Goal: Check status: Check status

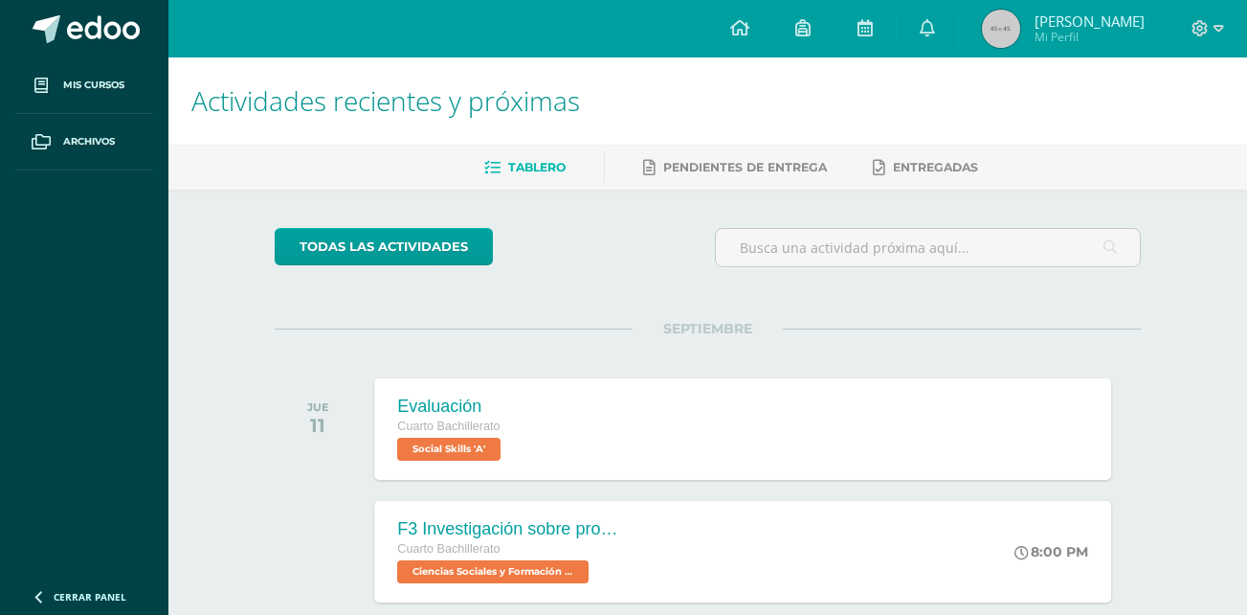
click at [1020, 33] on img at bounding box center [1001, 29] width 38 height 38
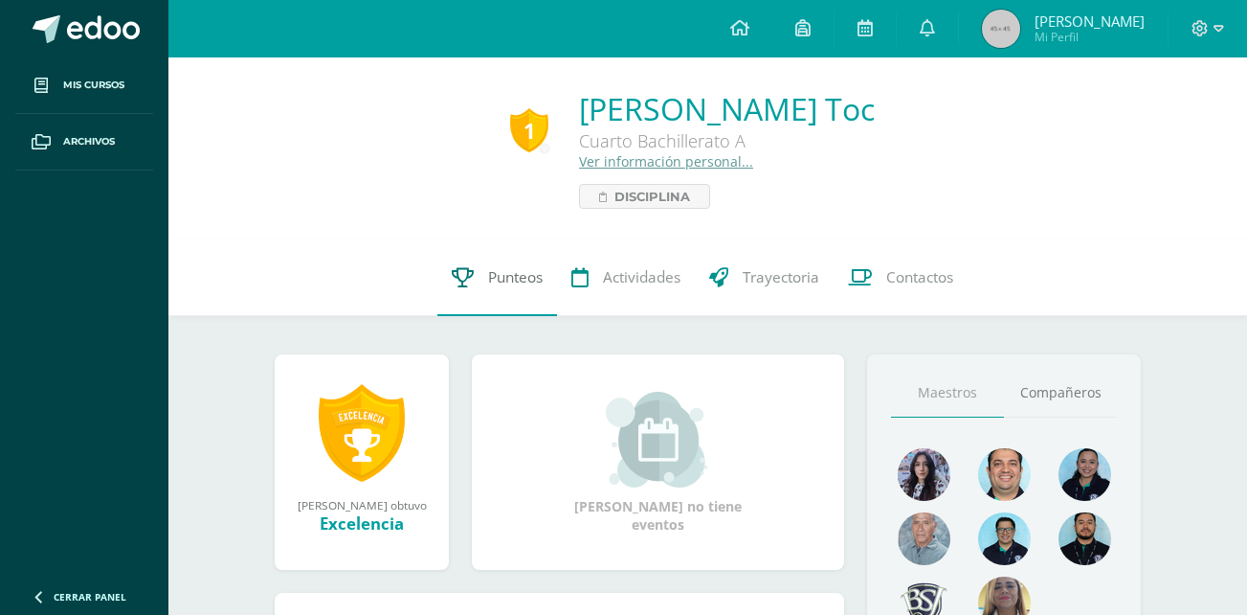
click at [488, 287] on span "Punteos" at bounding box center [515, 277] width 55 height 20
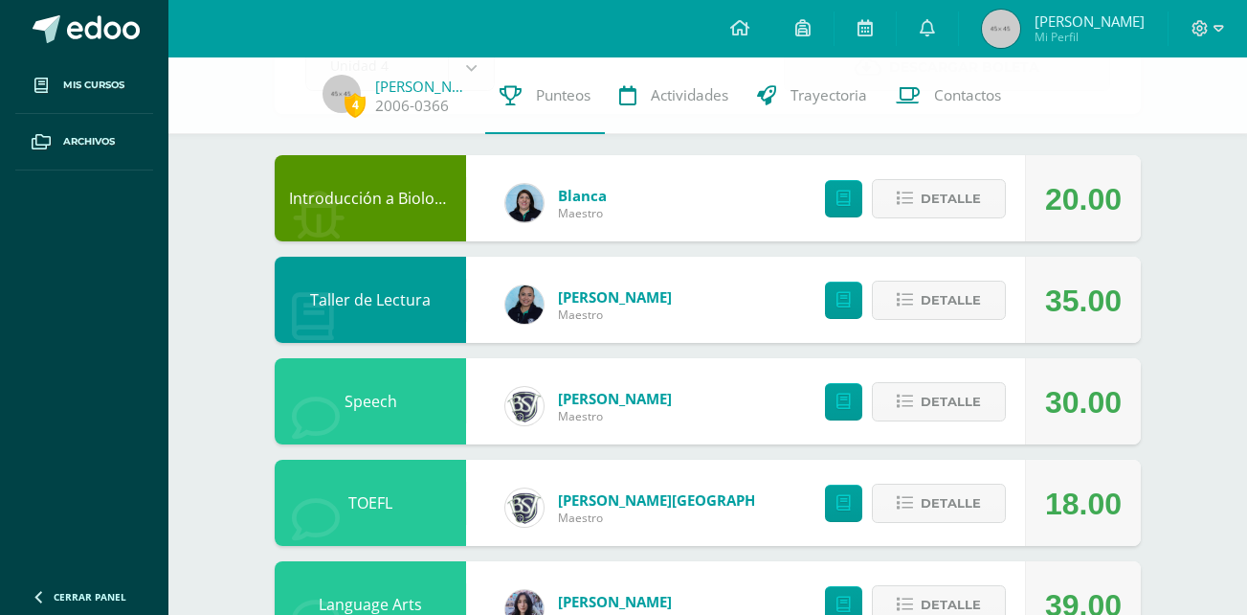
scroll to position [150, 0]
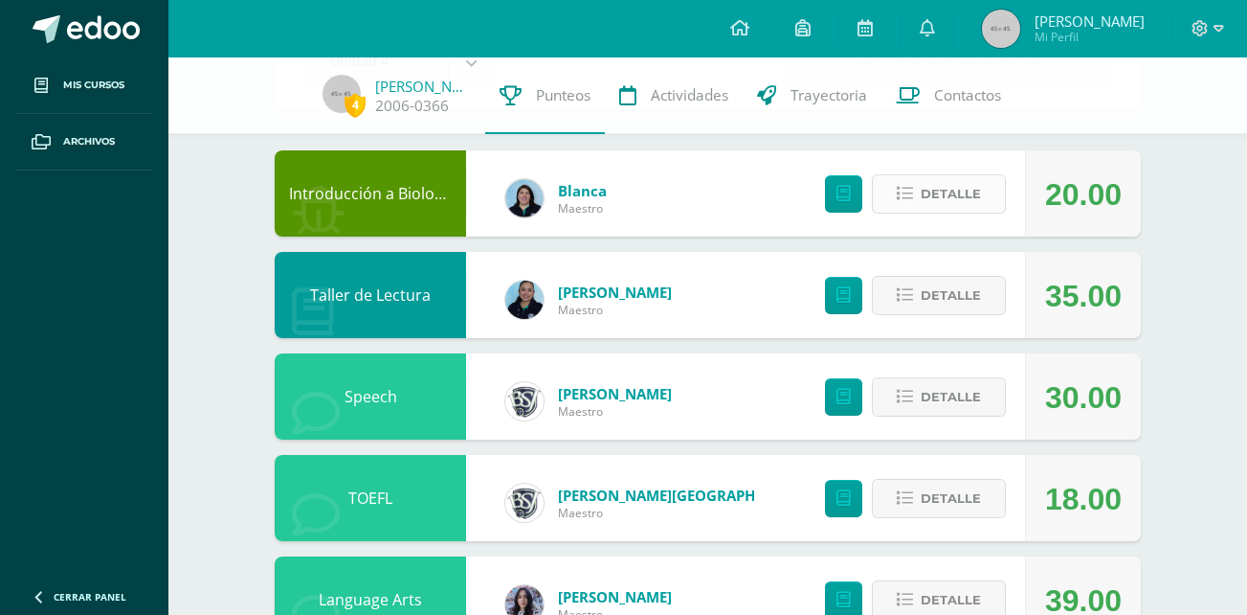
click at [972, 199] on span "Detalle" at bounding box center [951, 193] width 60 height 35
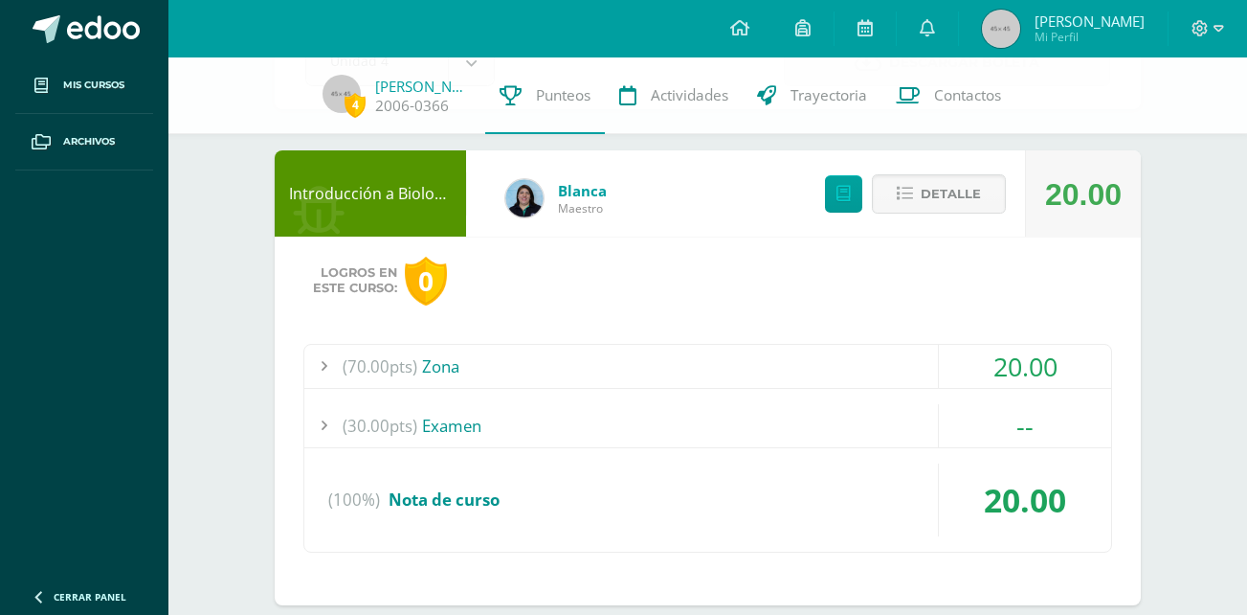
click at [1035, 367] on div "20.00" at bounding box center [1025, 366] width 172 height 43
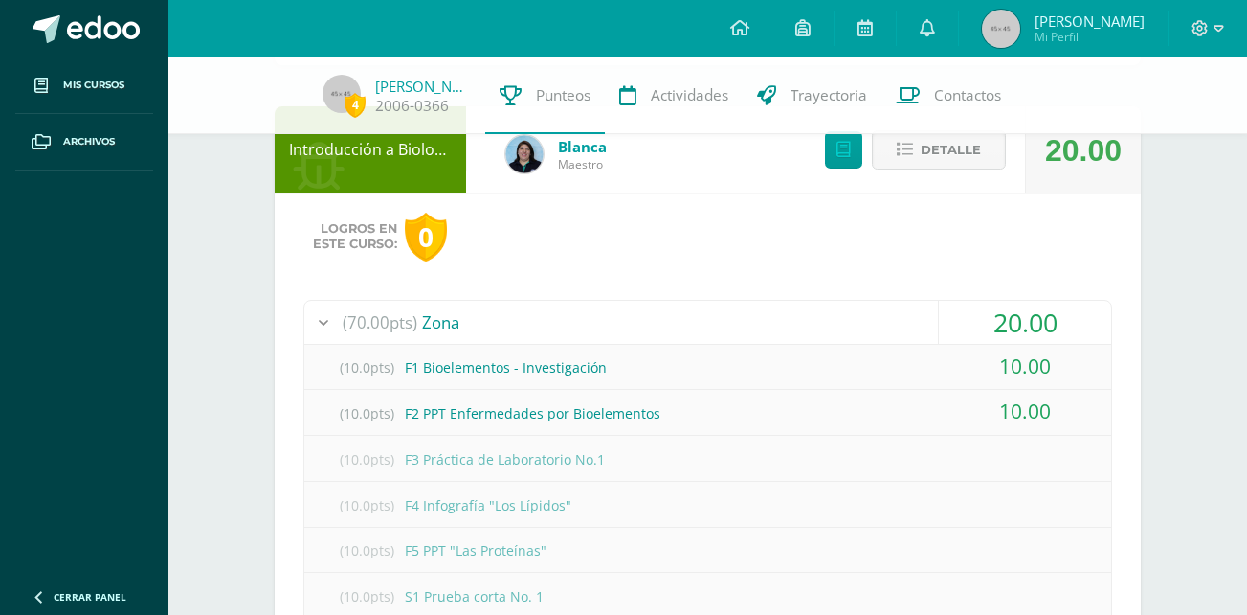
scroll to position [121, 0]
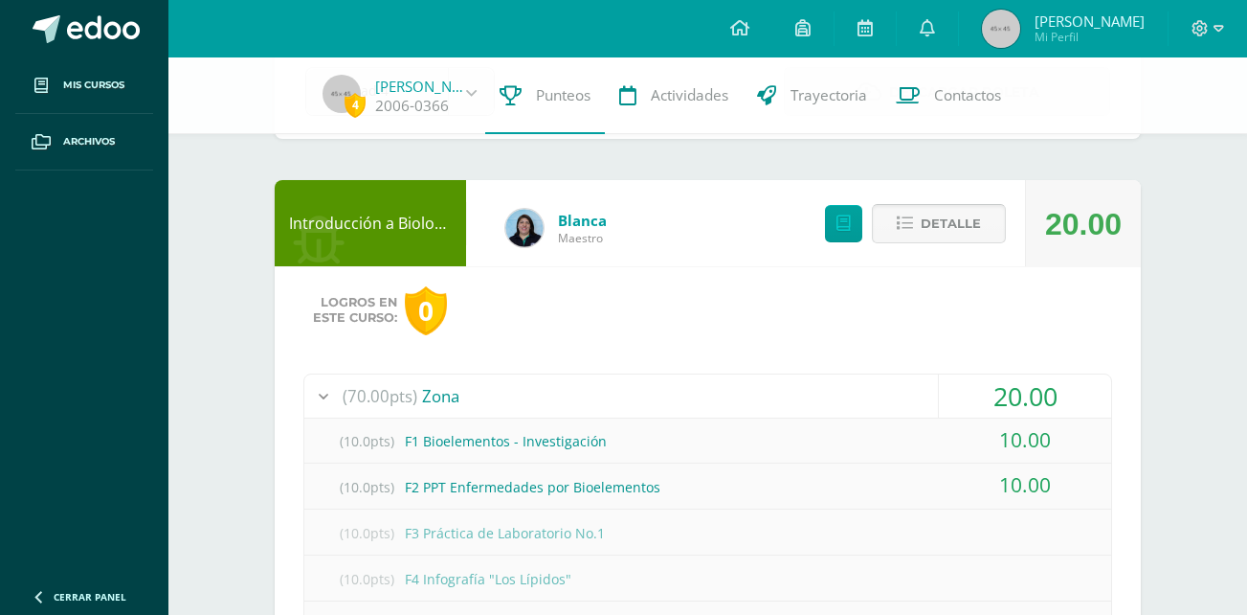
click at [946, 235] on span "Detalle" at bounding box center [951, 223] width 60 height 35
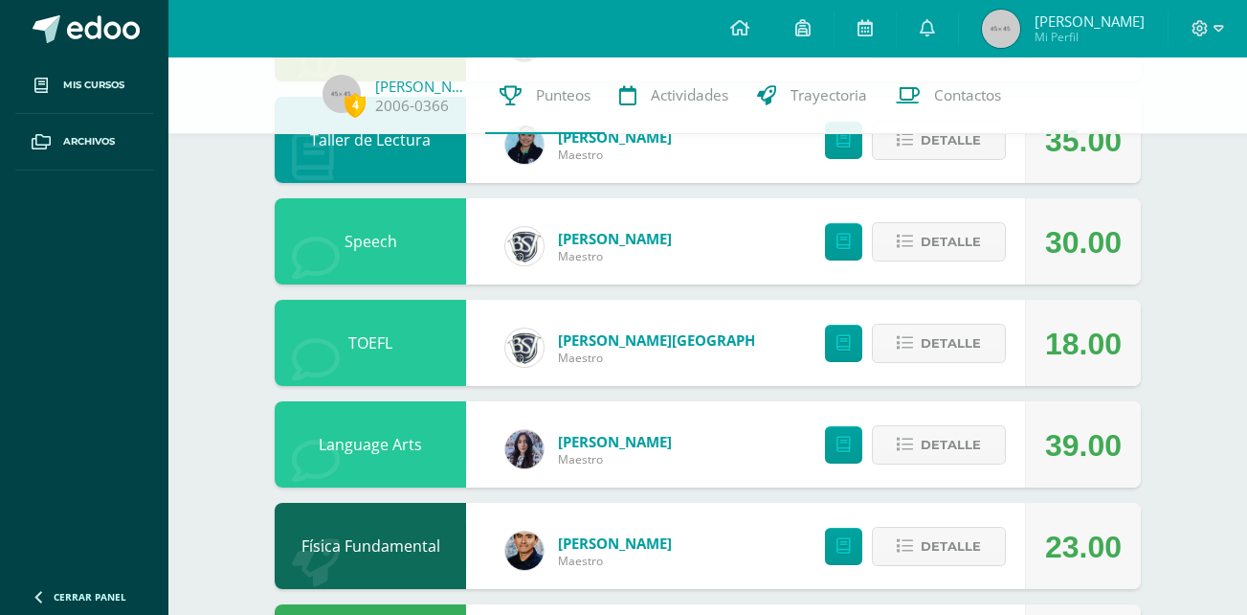
scroll to position [309, 0]
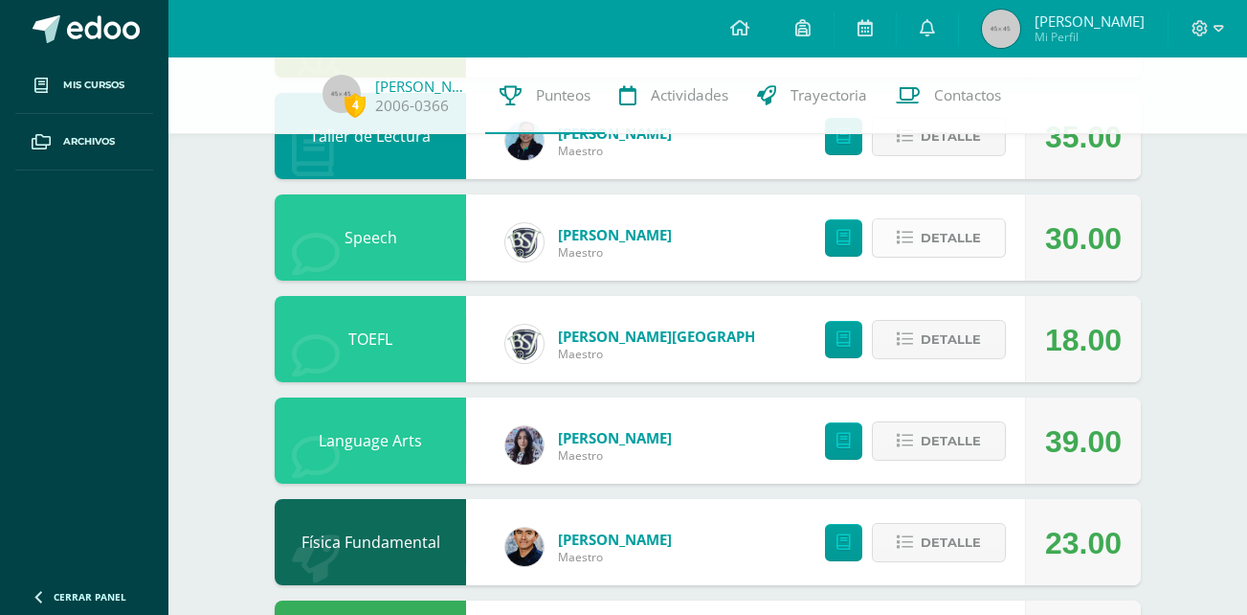
click at [940, 235] on span "Detalle" at bounding box center [951, 237] width 60 height 35
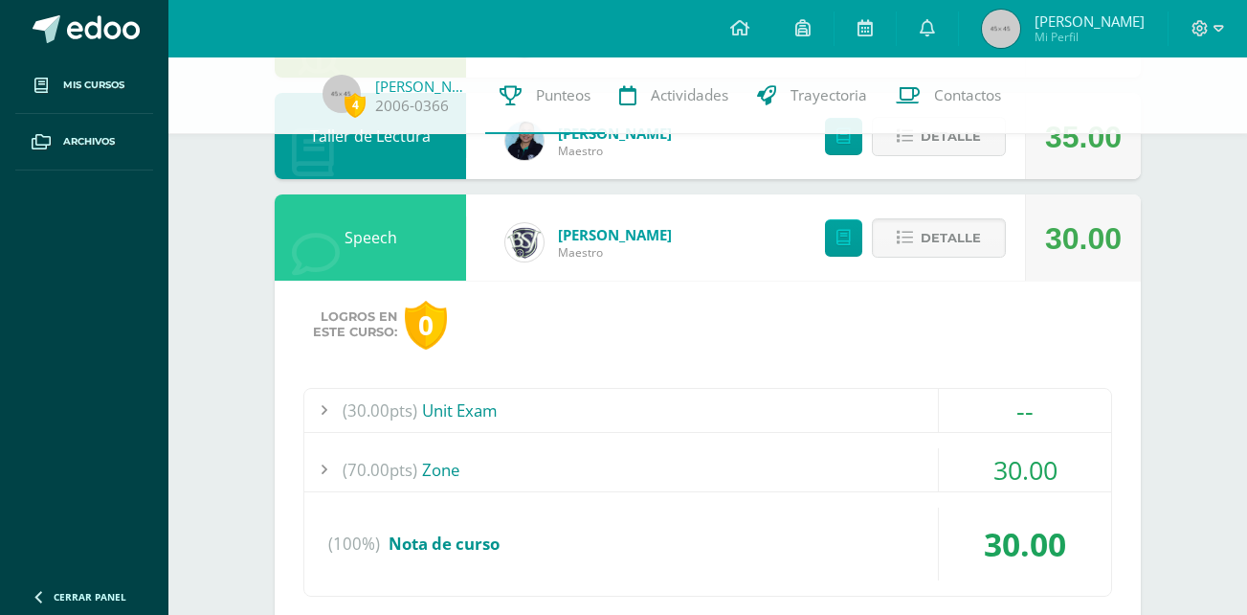
click at [1020, 481] on div "30.00" at bounding box center [1025, 469] width 172 height 43
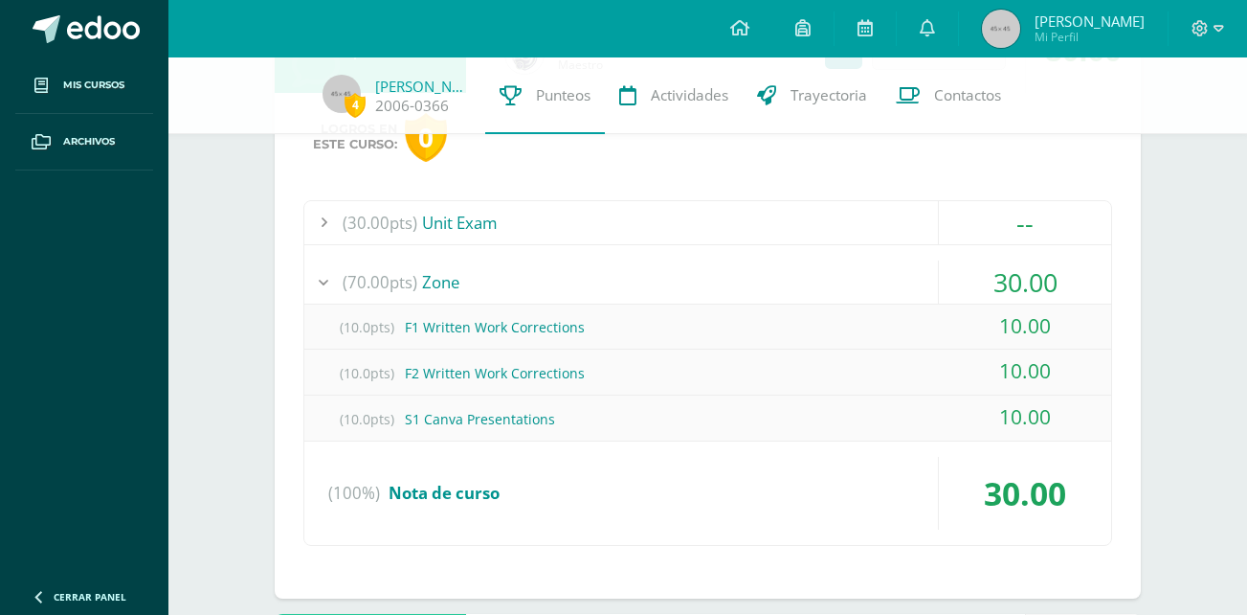
scroll to position [515, 0]
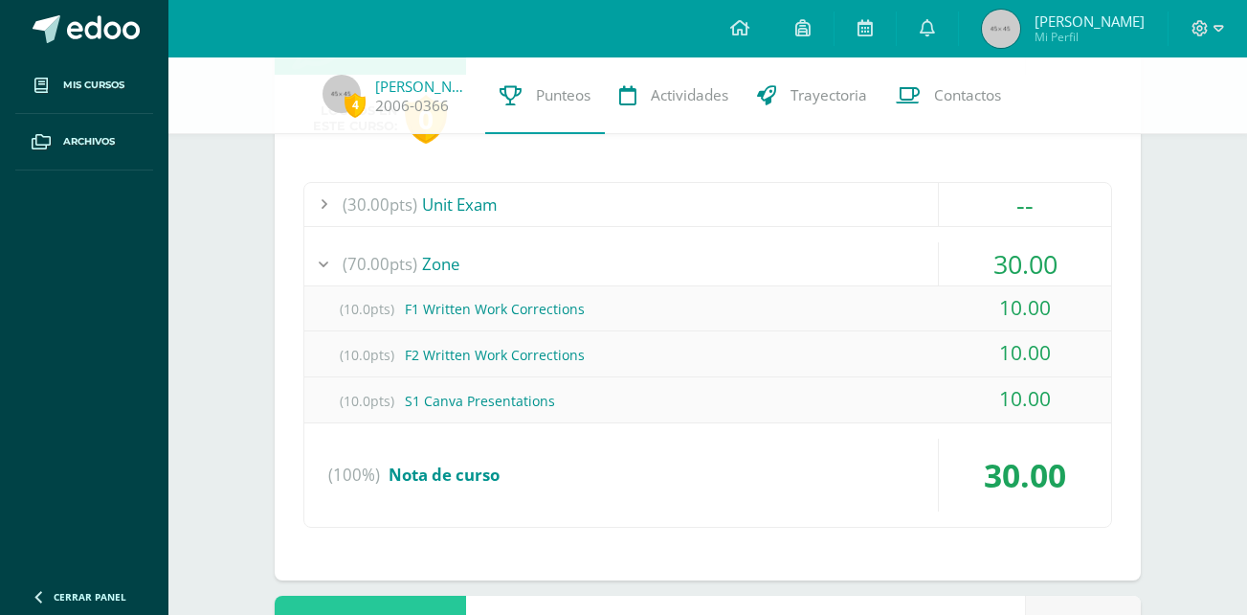
click at [1036, 248] on div "30.00" at bounding box center [1025, 263] width 172 height 43
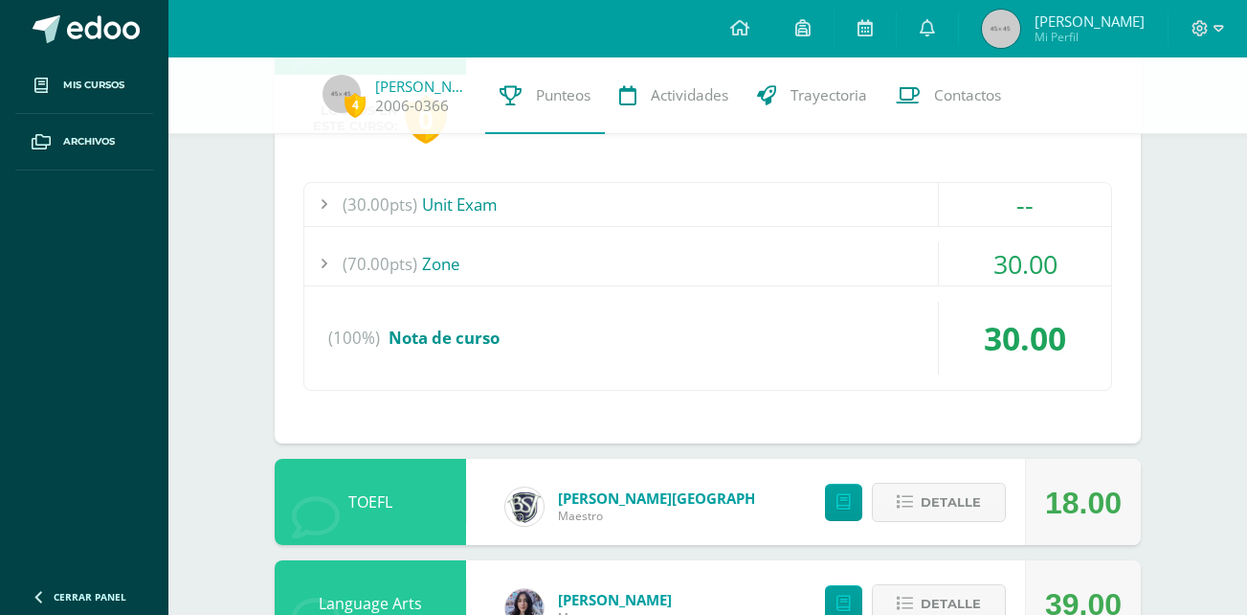
click at [1014, 190] on div "--" at bounding box center [1025, 204] width 172 height 43
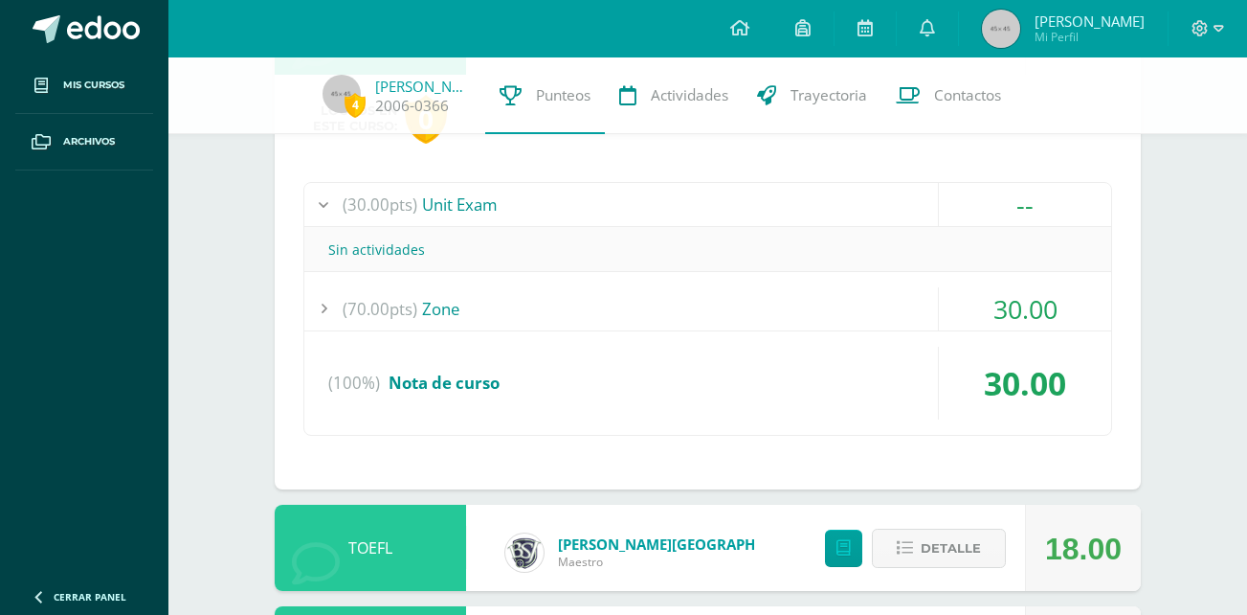
click at [1014, 201] on div "--" at bounding box center [1025, 204] width 172 height 43
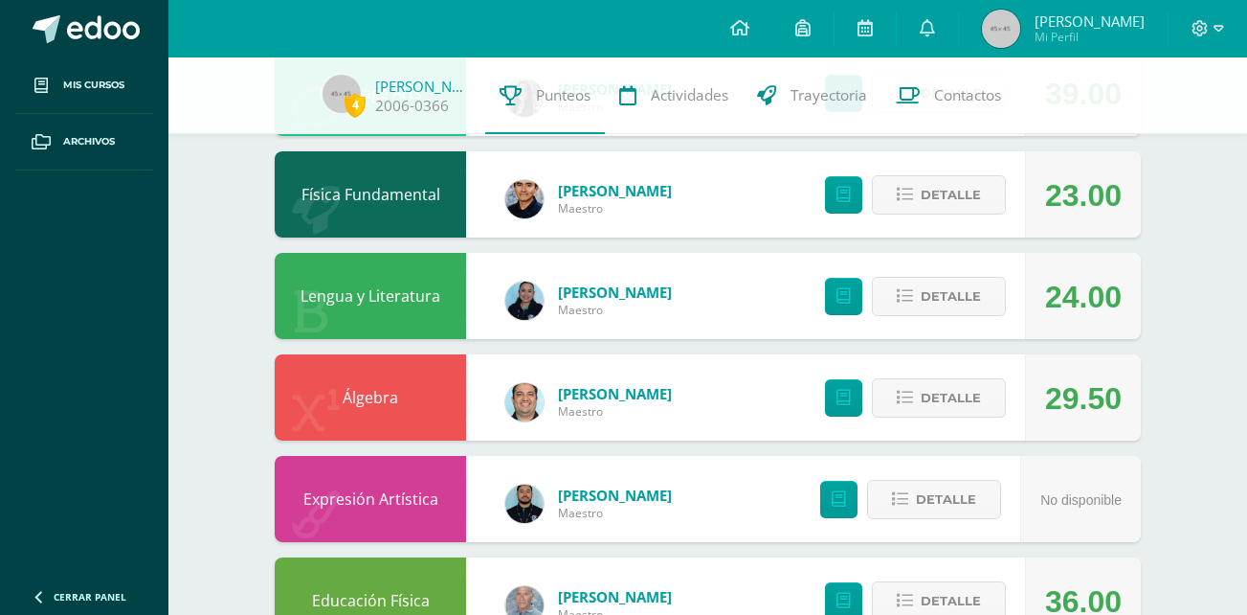
scroll to position [1026, 0]
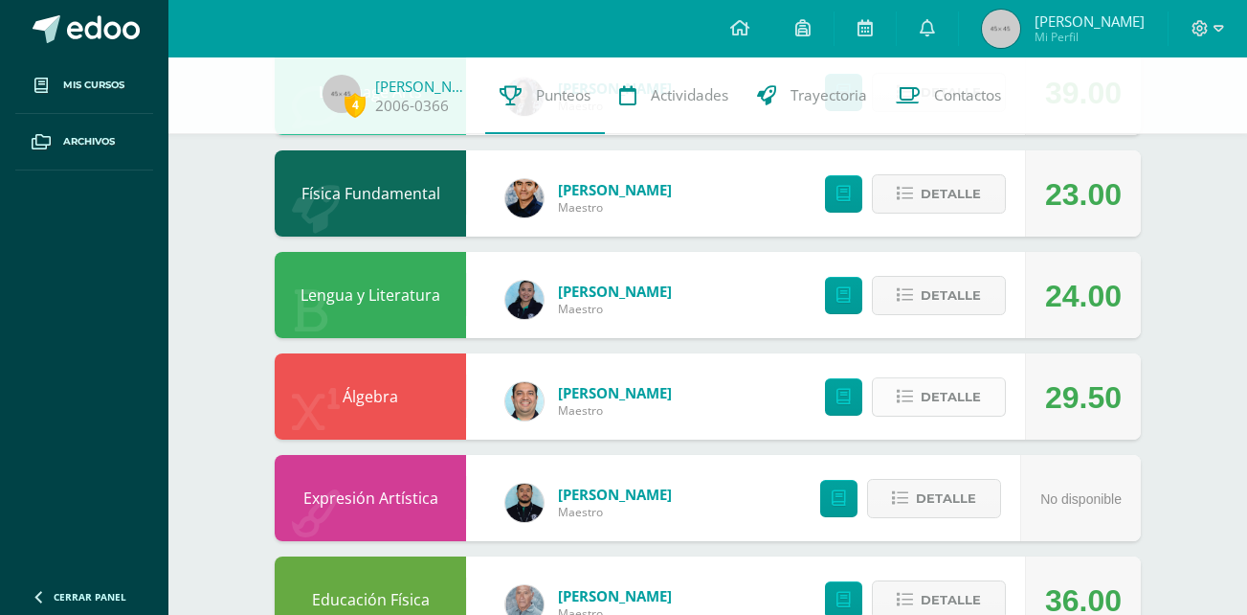
click at [929, 386] on span "Detalle" at bounding box center [951, 396] width 60 height 35
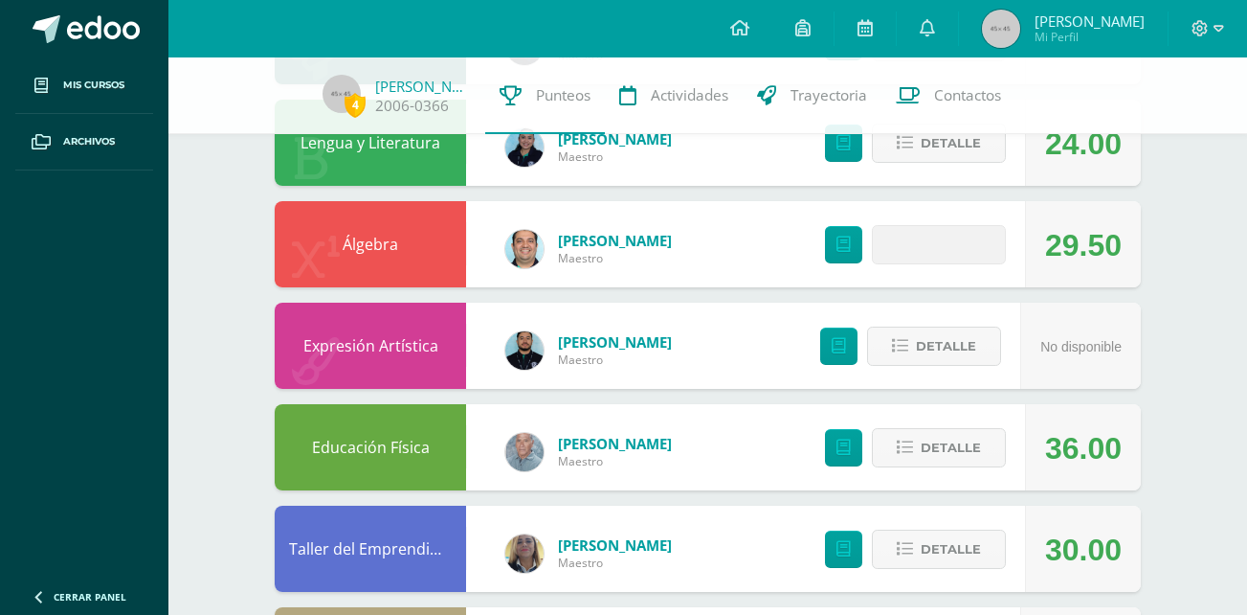
scroll to position [1179, 0]
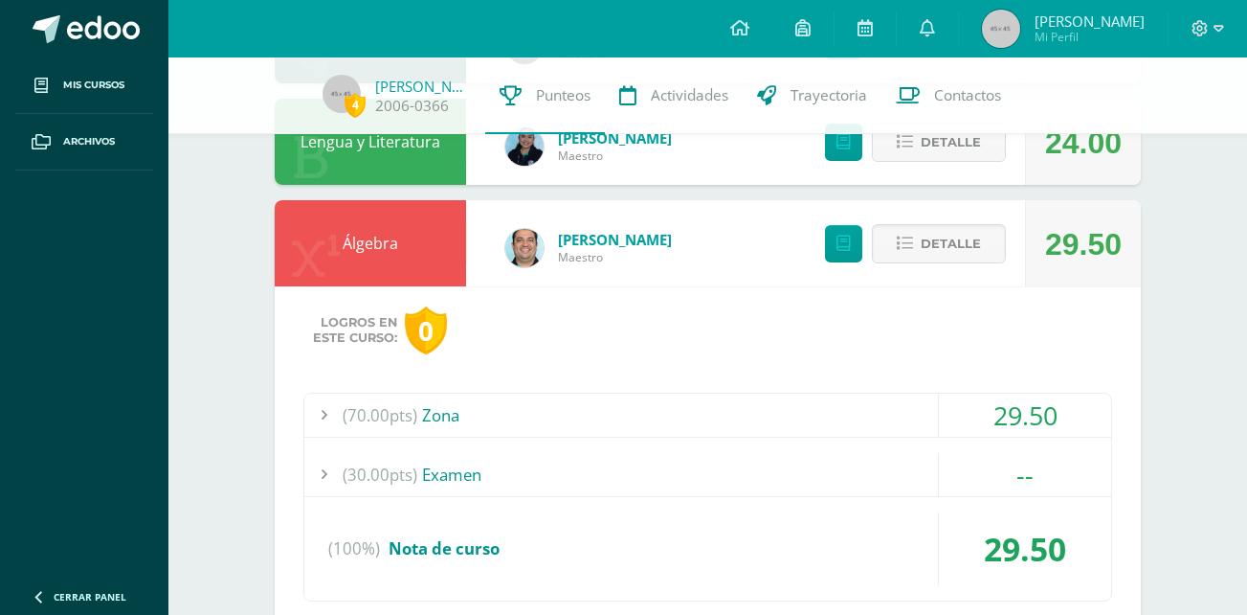
click at [1024, 398] on div "29.50" at bounding box center [1025, 414] width 172 height 43
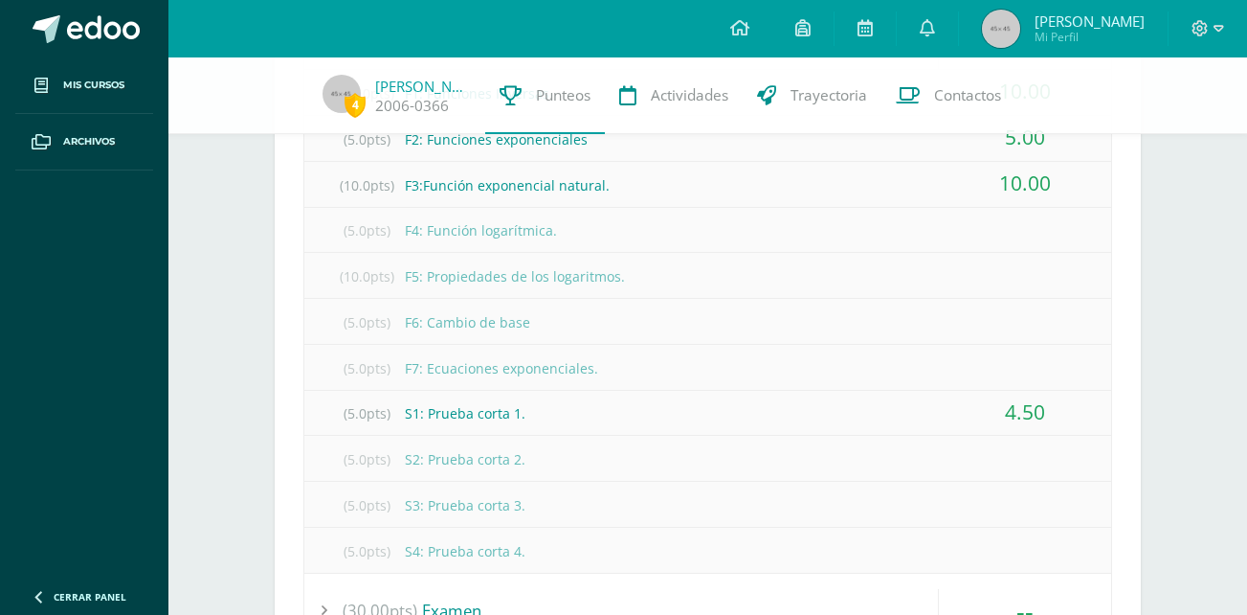
scroll to position [1549, 0]
click at [1025, 407] on div "4.50" at bounding box center [1025, 410] width 172 height 43
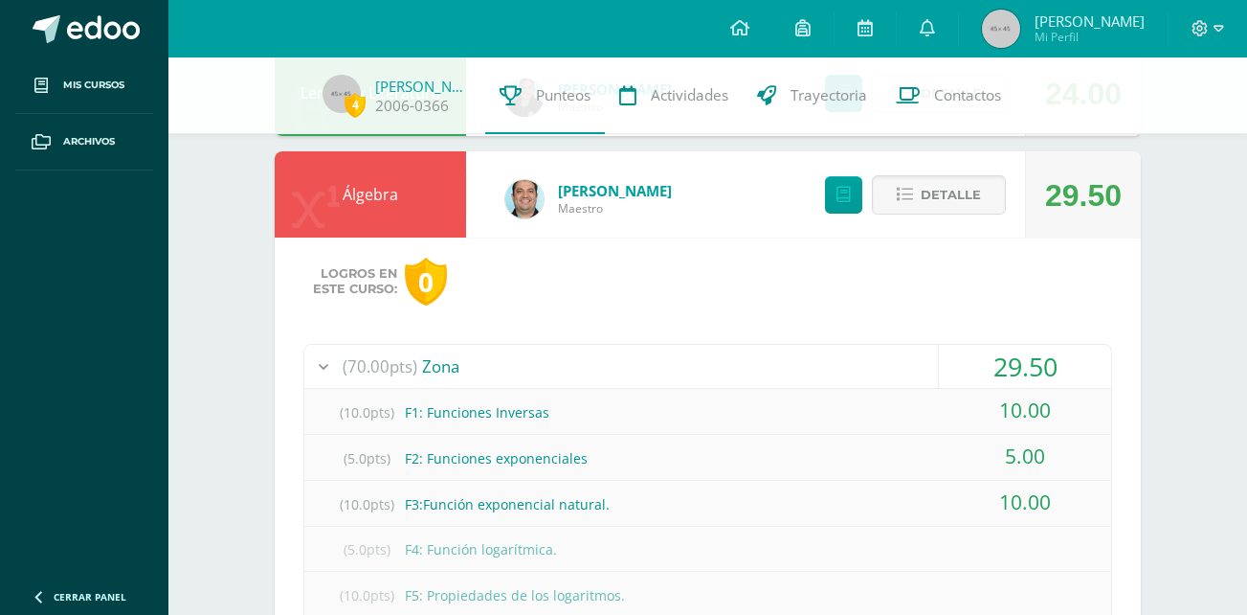
scroll to position [1226, 0]
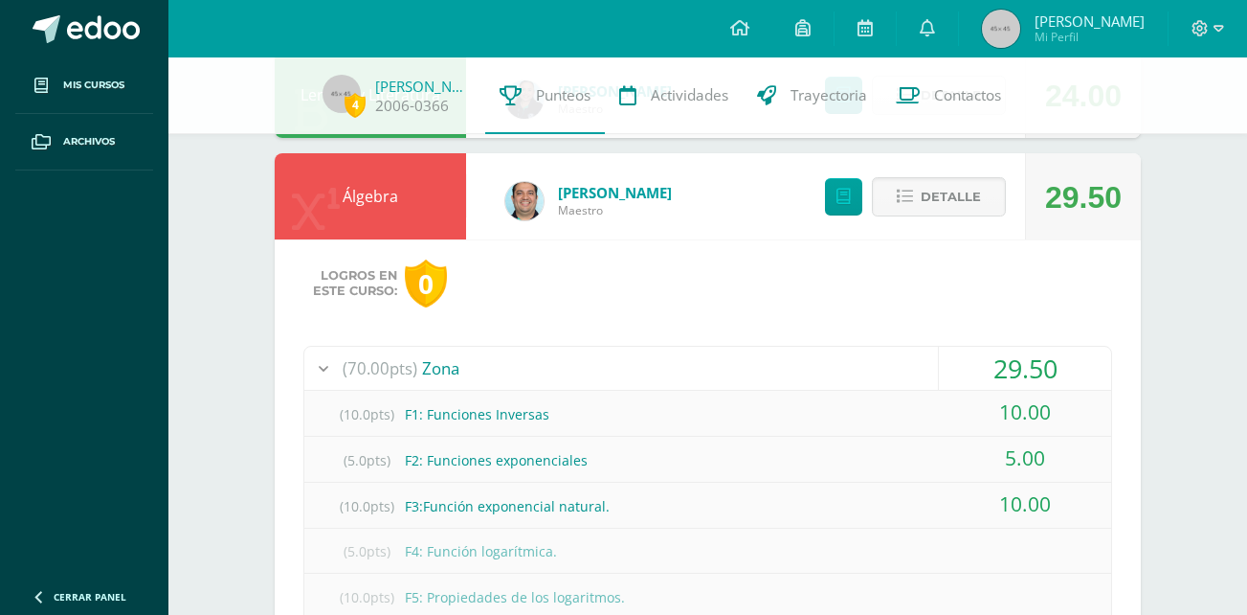
drag, startPoint x: 1025, startPoint y: 407, endPoint x: 1163, endPoint y: 462, distance: 148.6
click at [1163, 462] on div "Pendiente Unidad 4 Unidad 1 Unidad 2 Unidad 3 Unidad 4 Descargar boleta Introdu…" at bounding box center [707, 547] width 943 height 3433
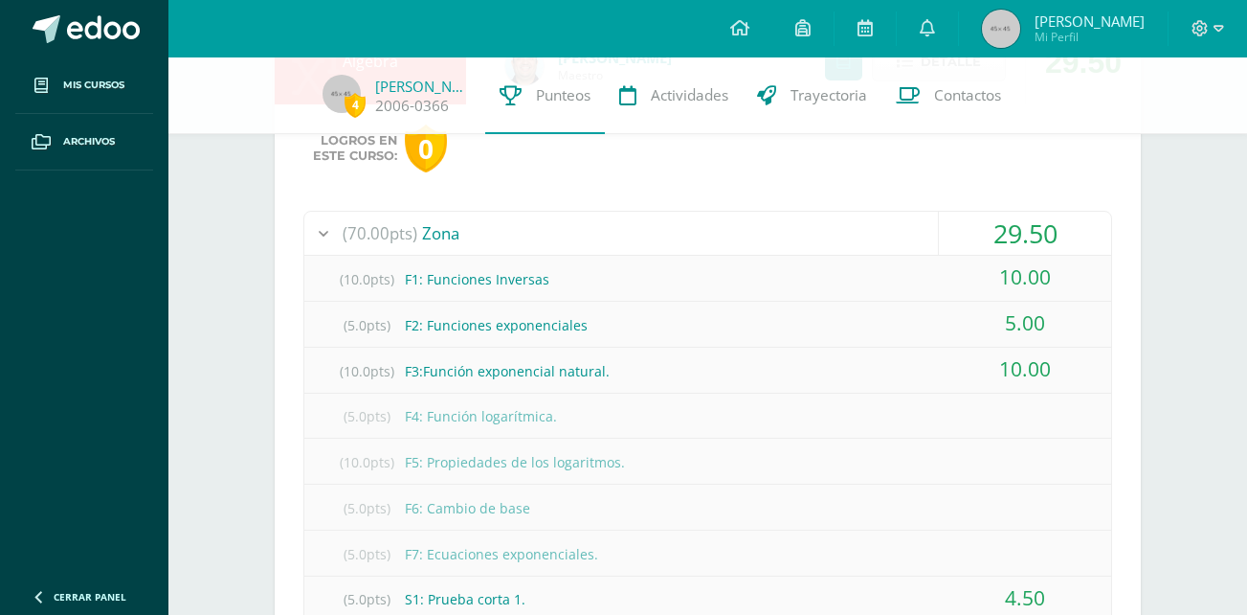
scroll to position [1313, 0]
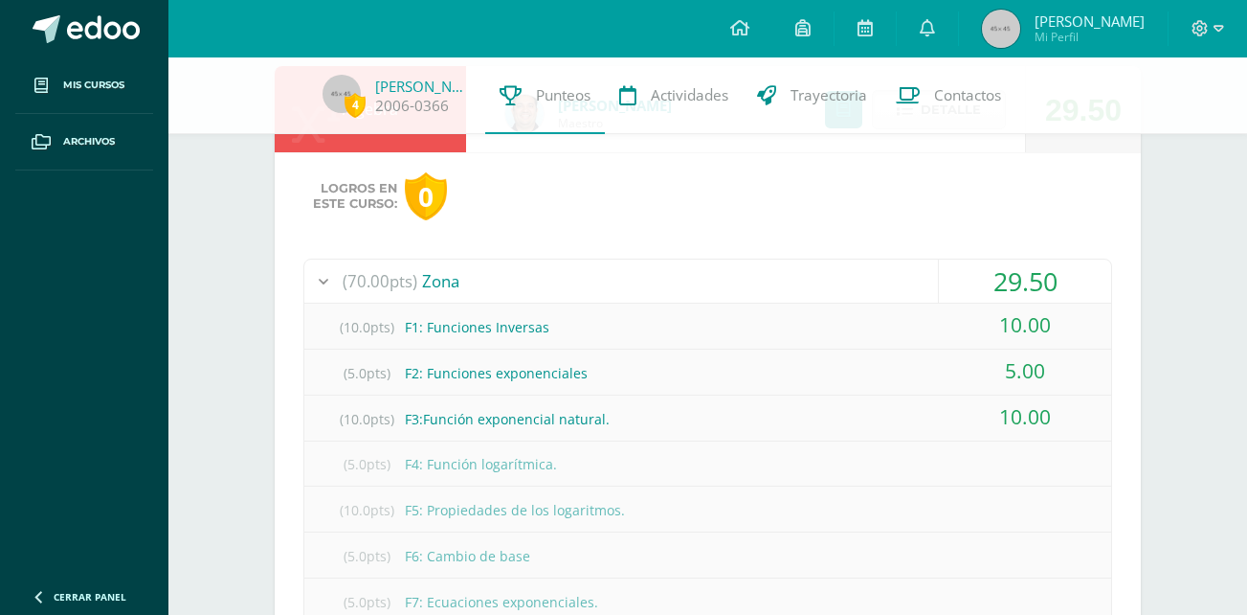
click at [1027, 292] on div "29.50" at bounding box center [1025, 280] width 172 height 43
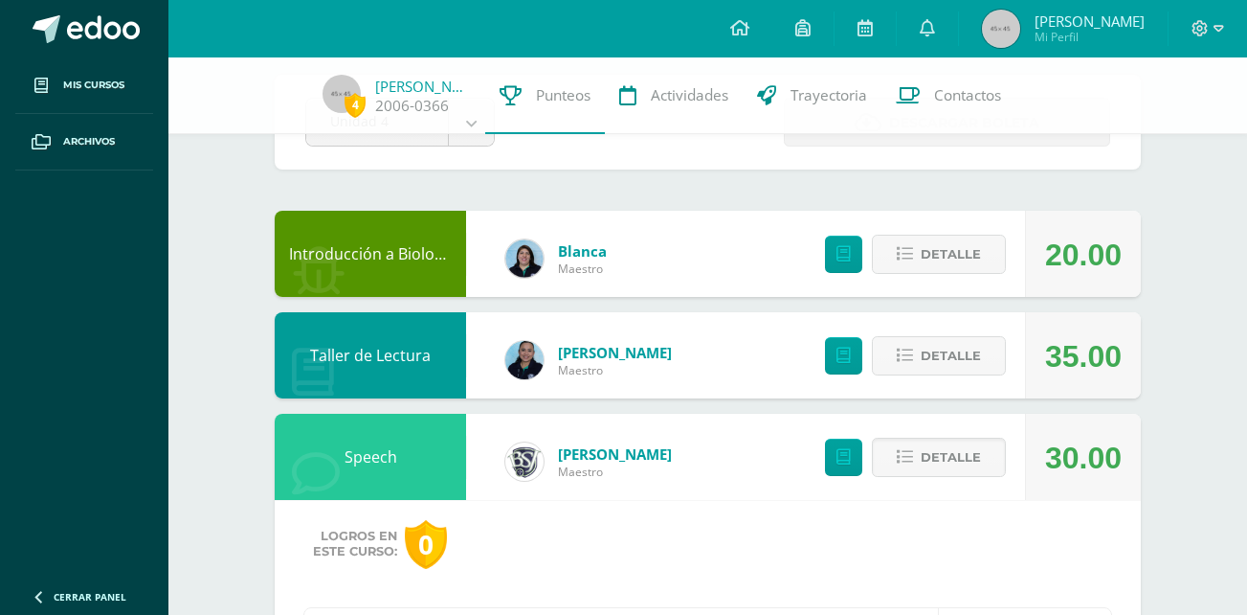
scroll to position [0, 0]
